Goal: Information Seeking & Learning: Learn about a topic

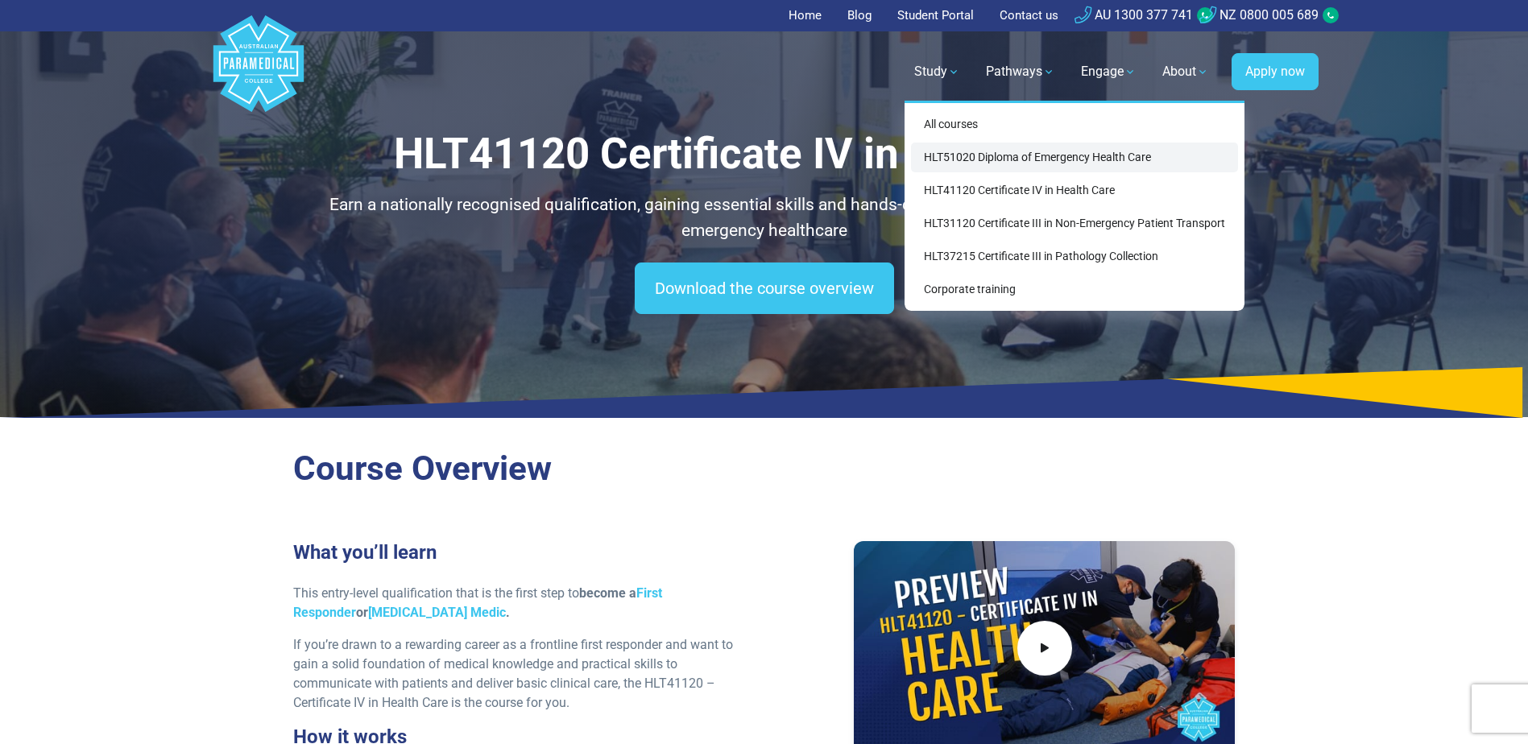
click at [968, 152] on link "HLT51020 Diploma of Emergency Health Care" at bounding box center [1074, 158] width 327 height 30
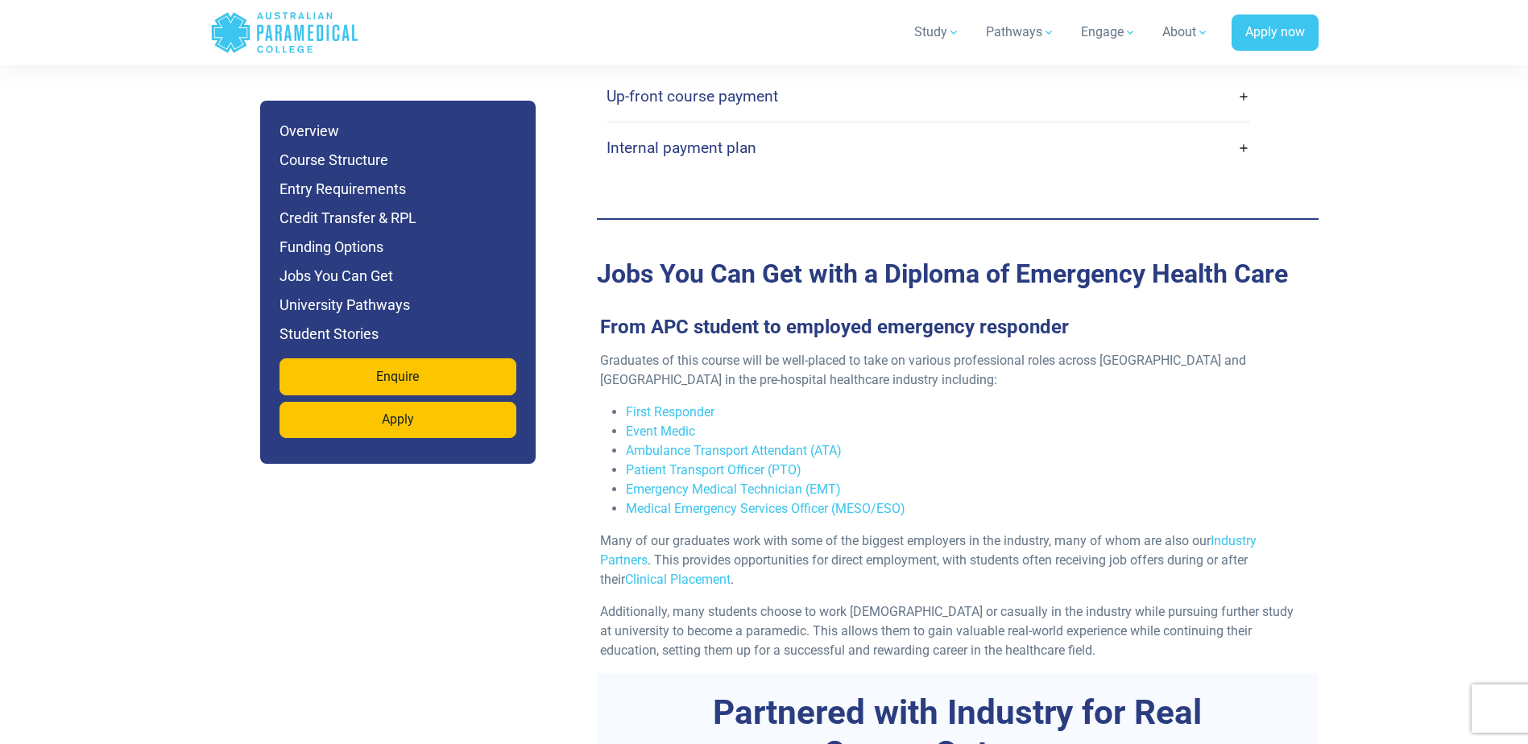
scroll to position [5155, 0]
click at [800, 441] on link "Ambulance Transport Attendant (ATA)" at bounding box center [734, 448] width 216 height 15
click at [725, 480] on link "Emergency Medical Technician (EMT)" at bounding box center [733, 487] width 215 height 15
click at [795, 499] on link "Medical Emergency Services Officer (MESO/ESO)" at bounding box center [766, 506] width 280 height 15
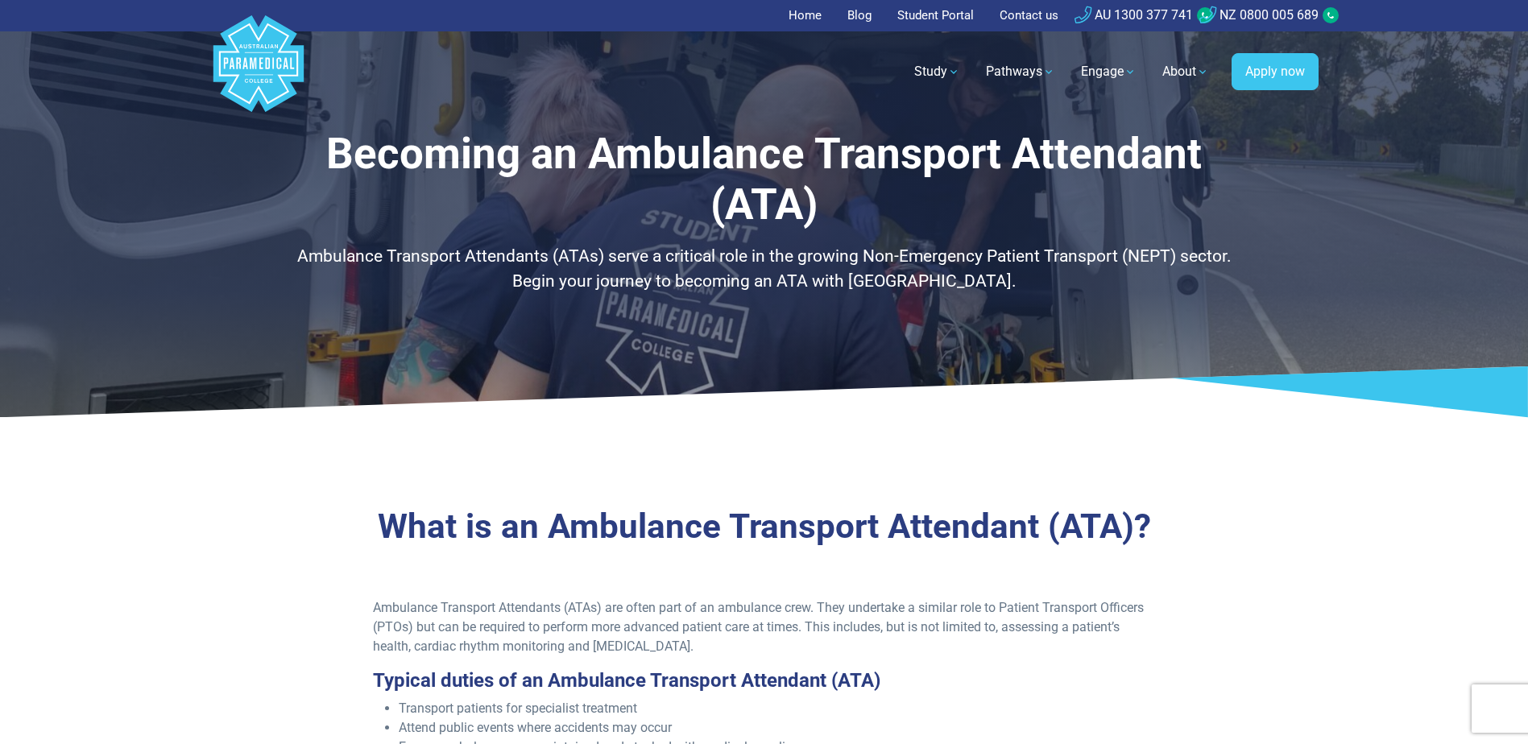
scroll to position [81, 0]
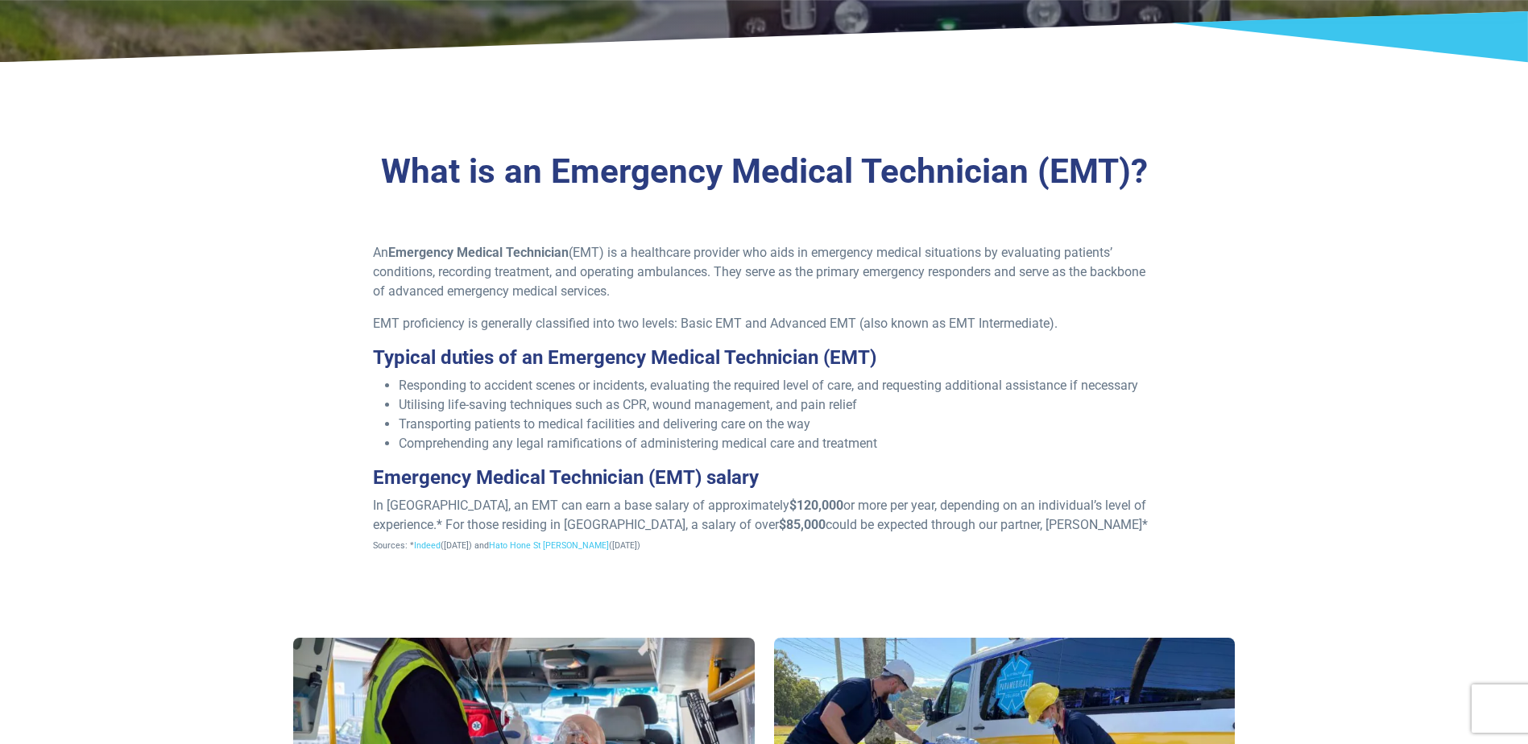
scroll to position [483, 0]
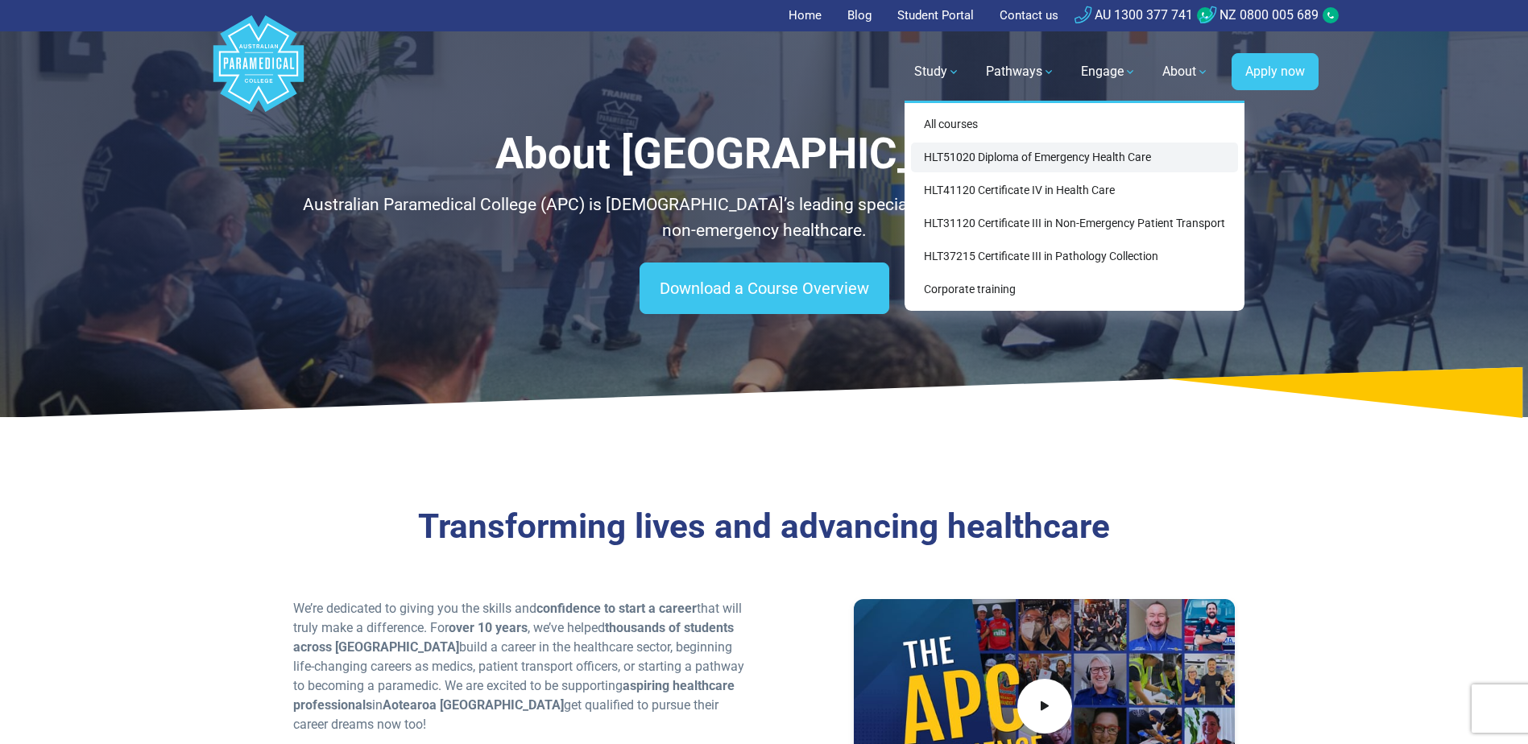
click at [966, 160] on link "HLT51020 Diploma of Emergency Health Care" at bounding box center [1074, 158] width 327 height 30
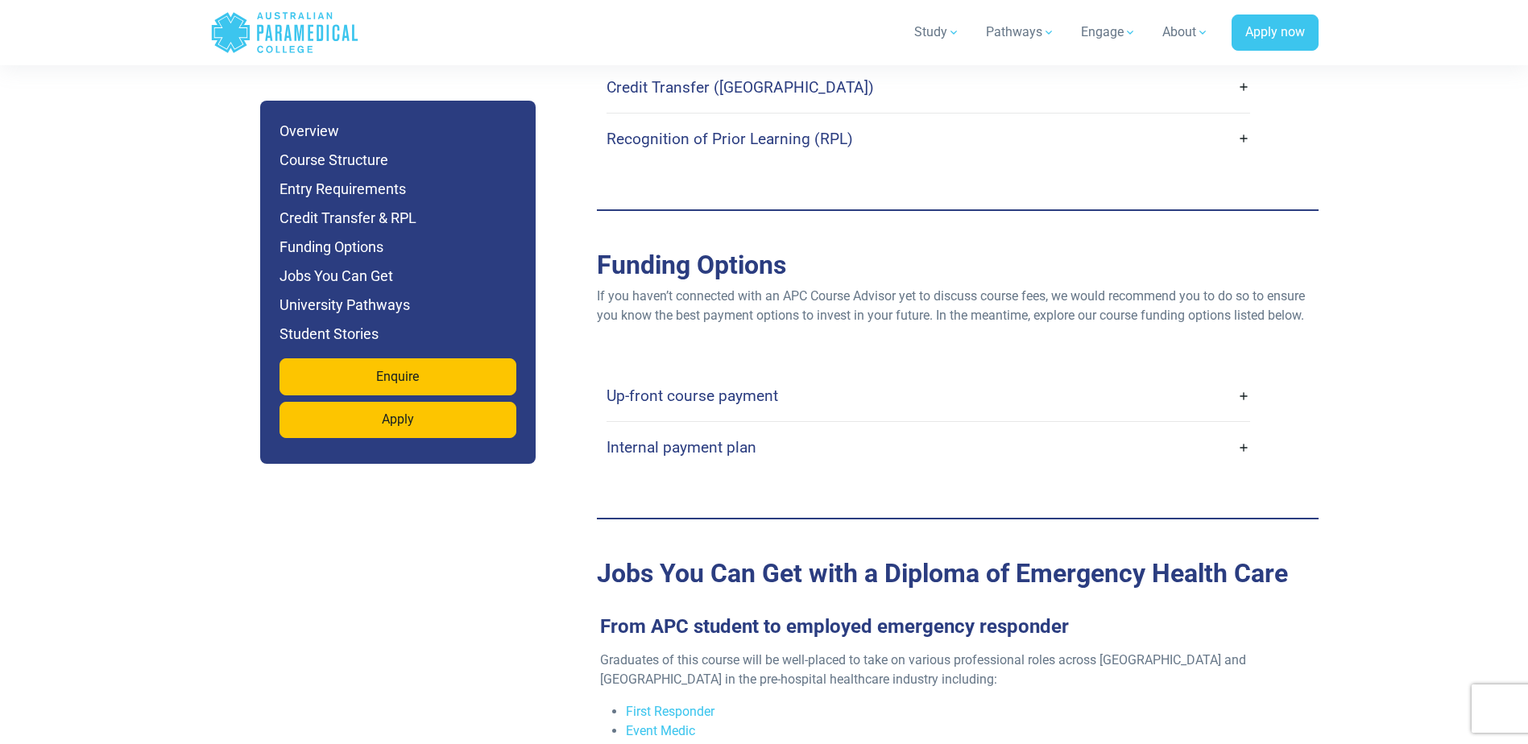
scroll to position [5075, 0]
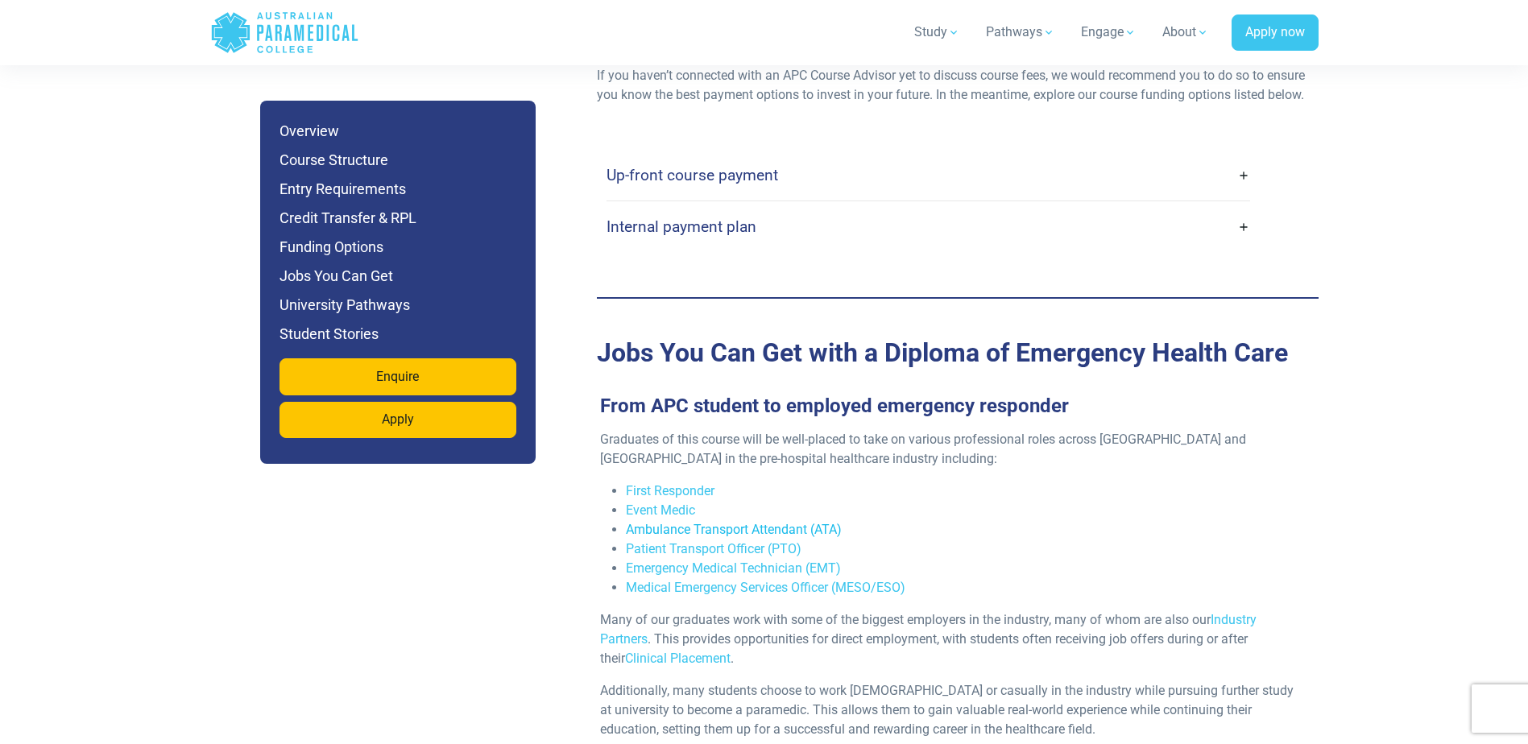
click at [793, 522] on link "Ambulance Transport Attendant (ATA)" at bounding box center [734, 529] width 216 height 15
click at [774, 561] on link "Emergency Medical Technician (EMT)" at bounding box center [733, 568] width 215 height 15
click at [774, 580] on link "Medical Emergency Services Officer (MESO/ESO)" at bounding box center [766, 587] width 280 height 15
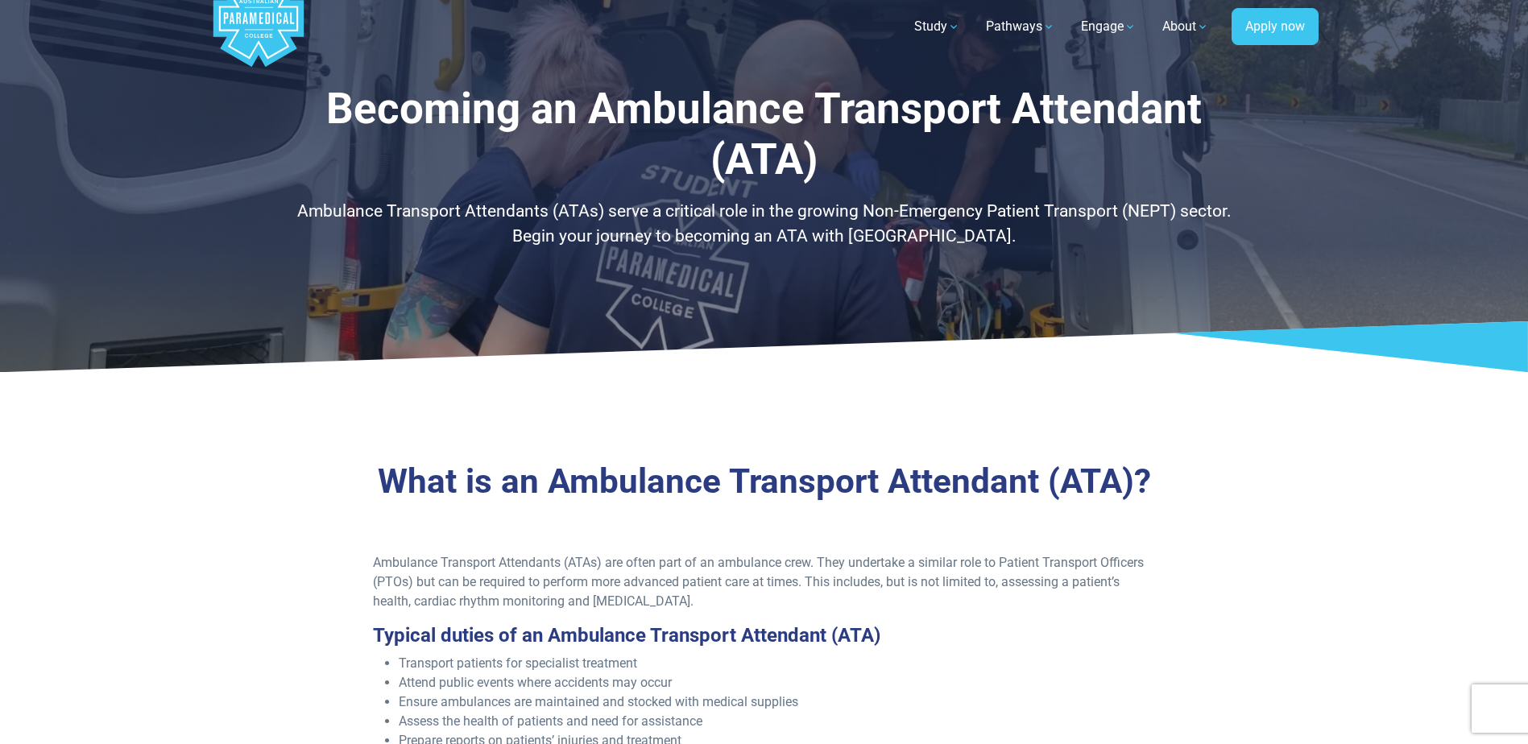
scroll to position [81, 0]
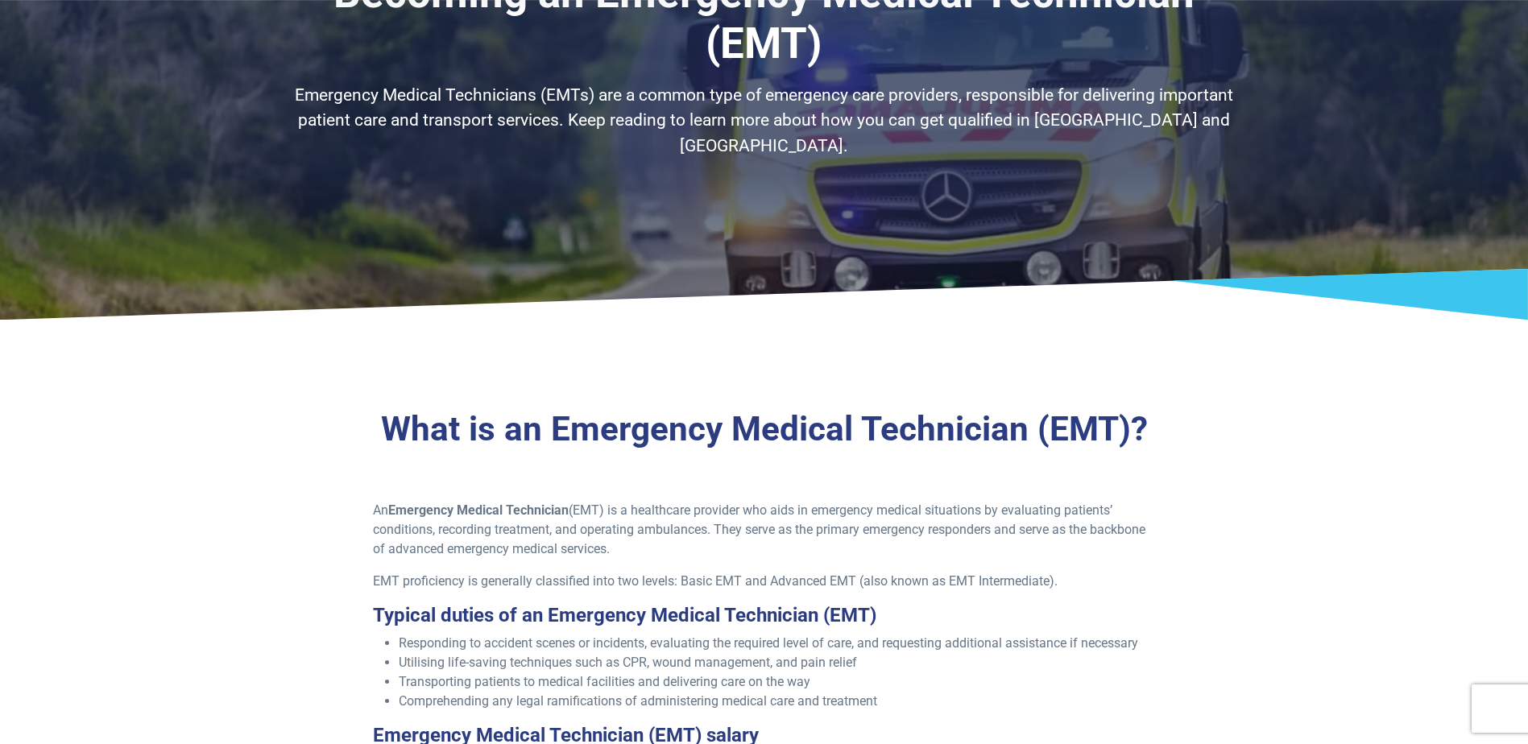
scroll to position [242, 0]
